Goal: Task Accomplishment & Management: Manage account settings

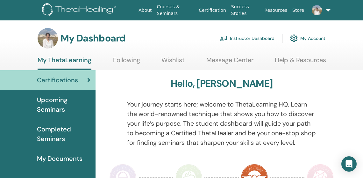
click at [67, 105] on span "Upcoming Seminars" at bounding box center [63, 104] width 53 height 19
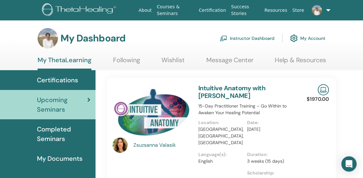
click at [252, 38] on link "Instructor Dashboard" at bounding box center [247, 38] width 55 height 14
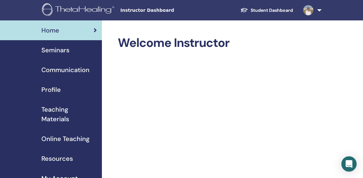
click at [56, 48] on span "Seminars" at bounding box center [55, 50] width 28 height 10
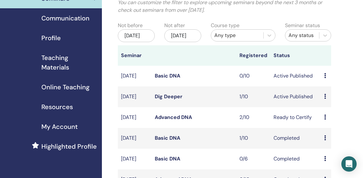
scroll to position [53, 0]
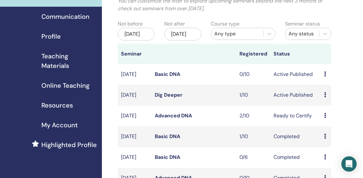
click at [324, 80] on td "Preview Edit Attendees Cancel" at bounding box center [326, 74] width 10 height 21
click at [324, 76] on icon at bounding box center [325, 73] width 2 height 5
click at [326, 85] on link "Preview" at bounding box center [327, 83] width 18 height 7
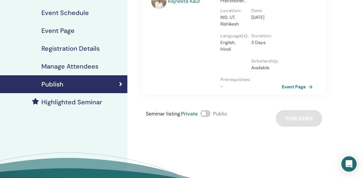
scroll to position [90, 0]
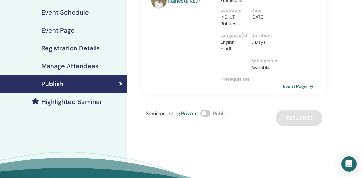
click at [296, 87] on link "Event Page" at bounding box center [299, 86] width 33 height 10
